Goal: Information Seeking & Learning: Learn about a topic

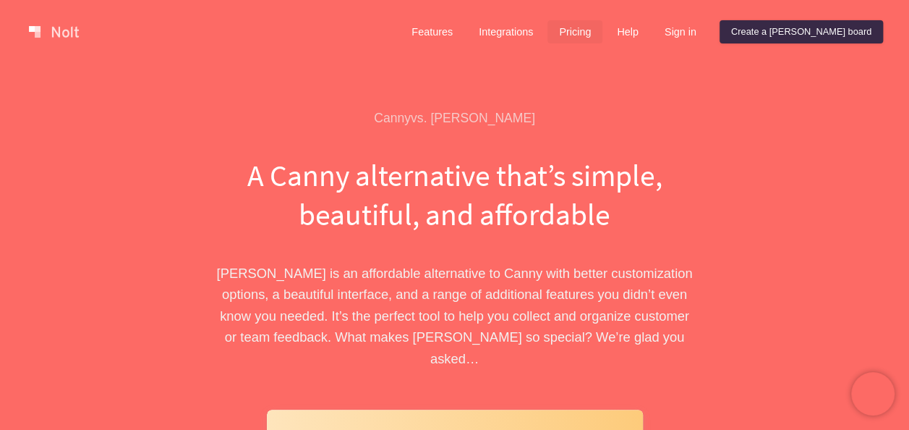
click at [603, 33] on link "Pricing" at bounding box center [575, 31] width 55 height 23
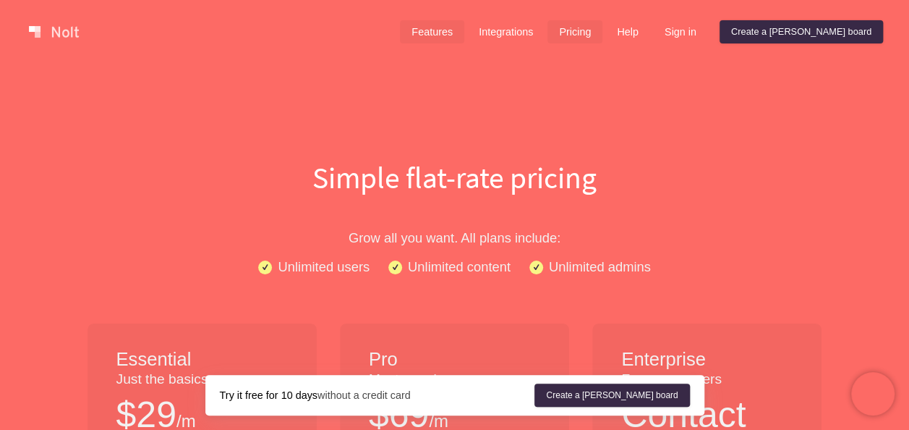
click at [464, 33] on link "Features" at bounding box center [432, 31] width 64 height 23
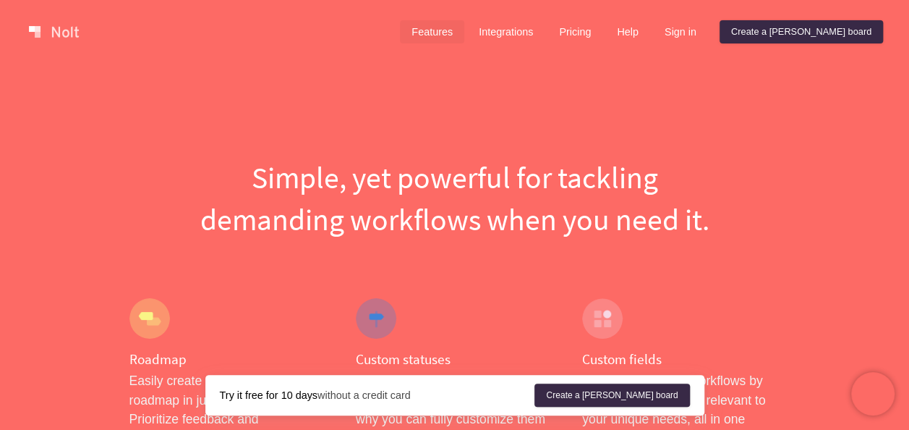
click at [464, 29] on link "Features" at bounding box center [432, 31] width 64 height 23
click at [603, 27] on link "Pricing" at bounding box center [575, 31] width 55 height 23
